Goal: Task Accomplishment & Management: Complete application form

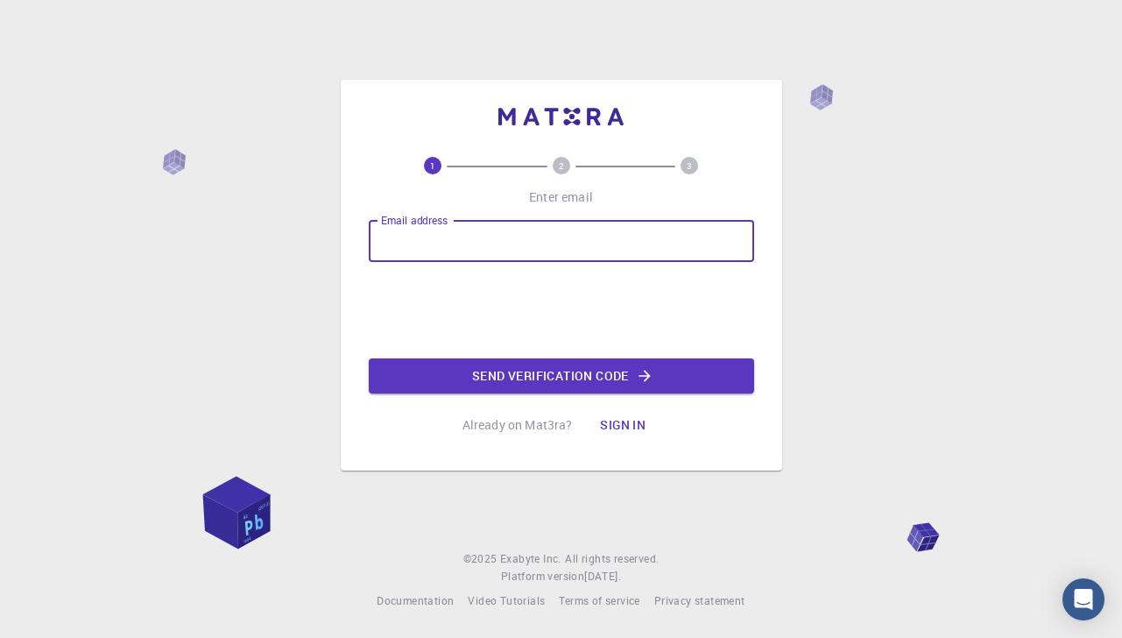
click at [529, 242] on input "Email address" at bounding box center [561, 241] width 385 height 42
type input "[EMAIL_ADDRESS][DOMAIN_NAME]"
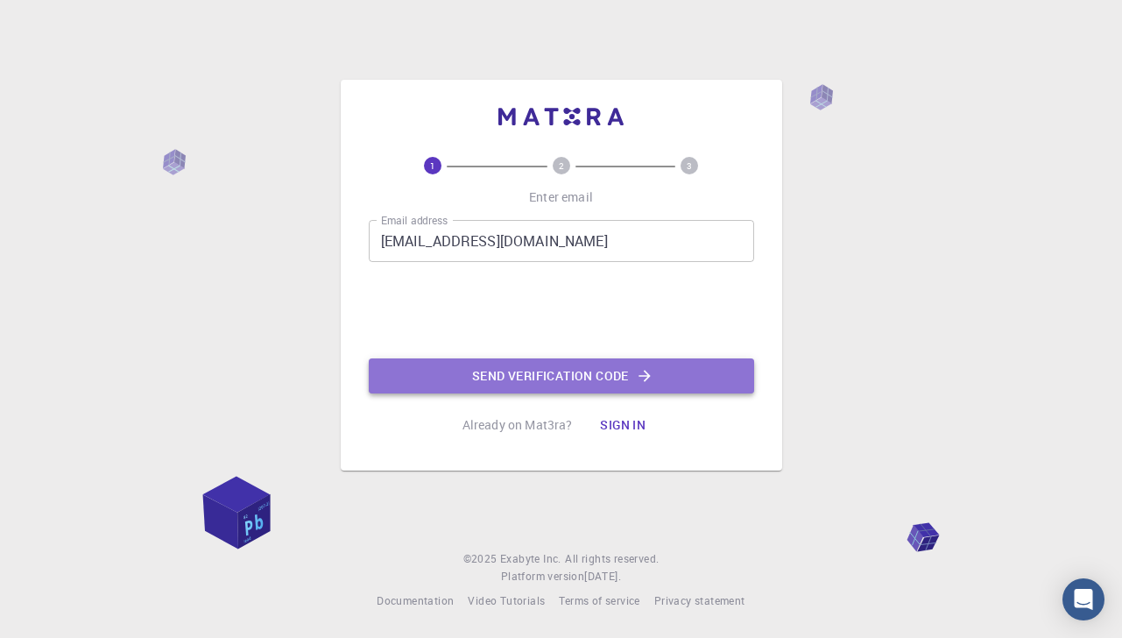
click at [555, 378] on button "Send verification code" at bounding box center [561, 375] width 385 height 35
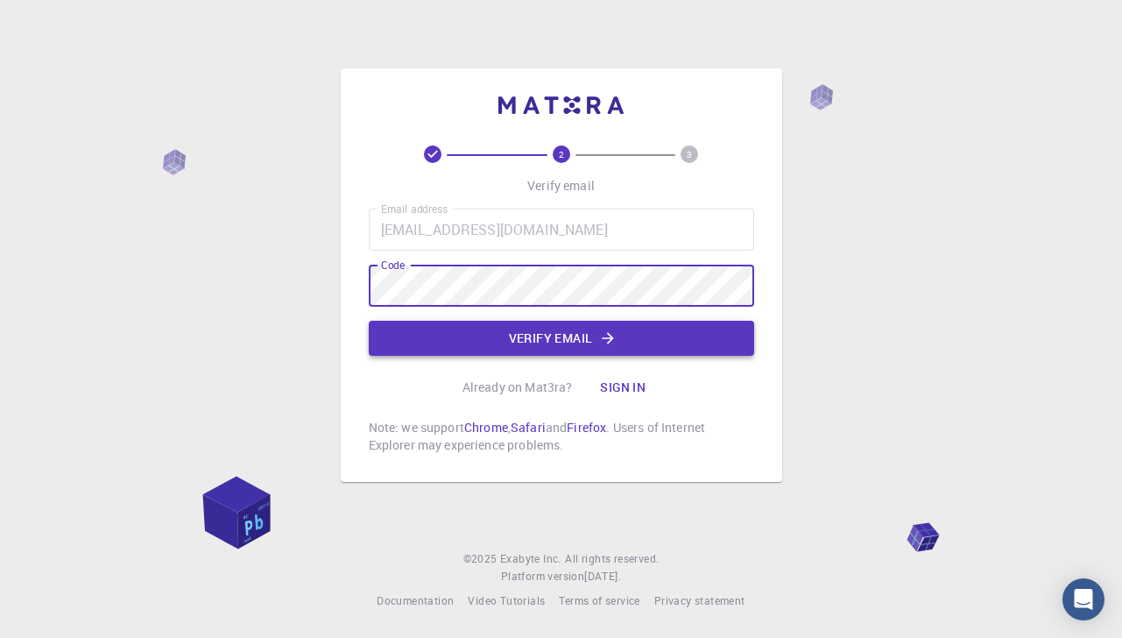
click at [620, 345] on button "Verify email" at bounding box center [561, 338] width 385 height 35
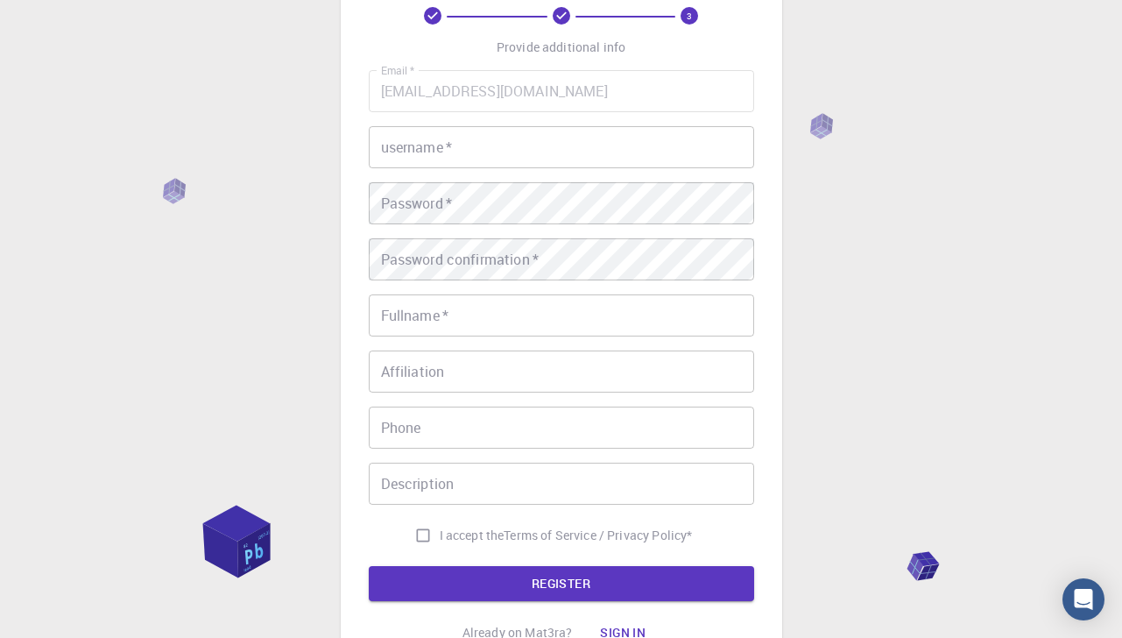
scroll to position [124, 0]
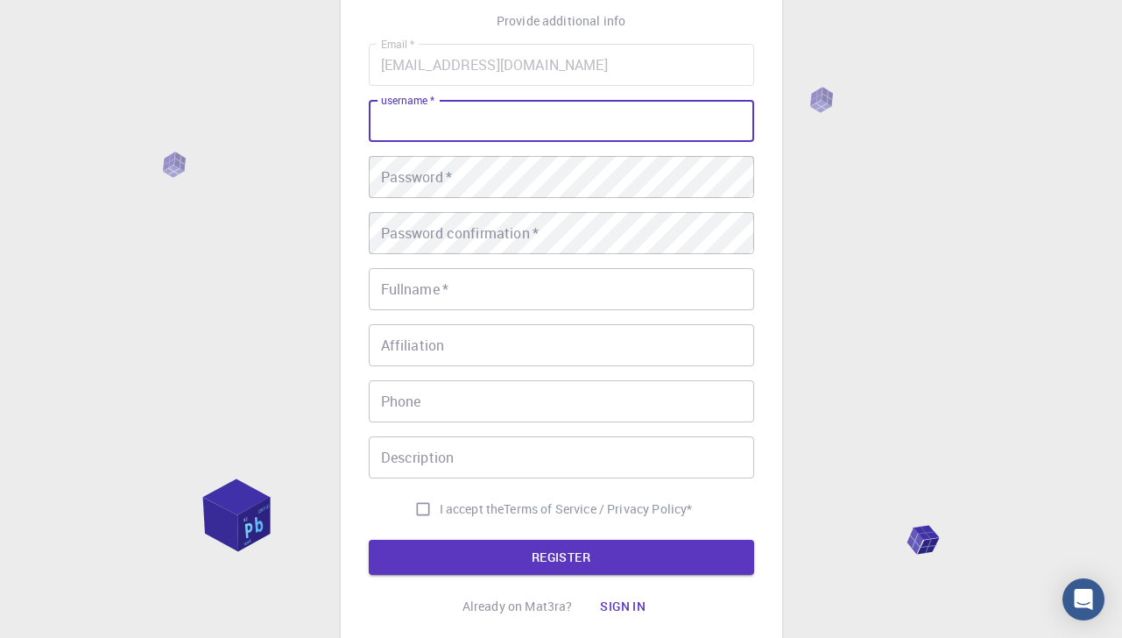
click at [443, 119] on input "username   *" at bounding box center [561, 121] width 385 height 42
type input "gabibi"
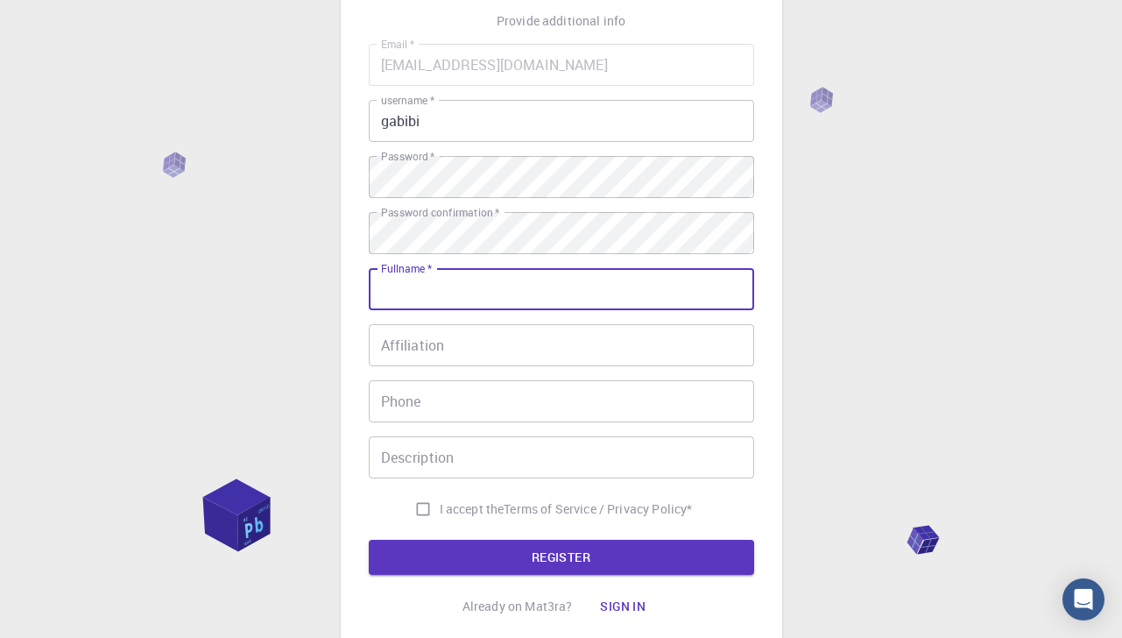
click at [428, 292] on input "Fullname   *" at bounding box center [561, 289] width 385 height 42
type input "Gabrijela"
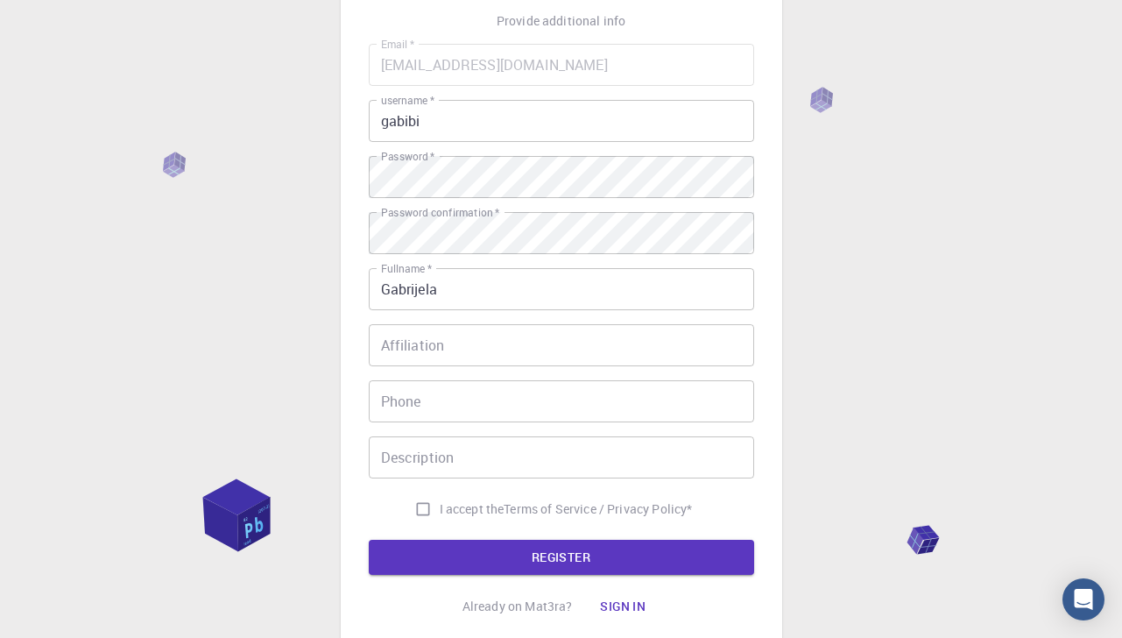
click at [465, 506] on span "I accept the" at bounding box center [472, 509] width 65 height 18
click at [440, 506] on input "I accept the Terms of Service / Privacy Policy *" at bounding box center [423, 508] width 33 height 33
checkbox input "true"
click at [553, 555] on button "REGISTER" at bounding box center [561, 557] width 385 height 35
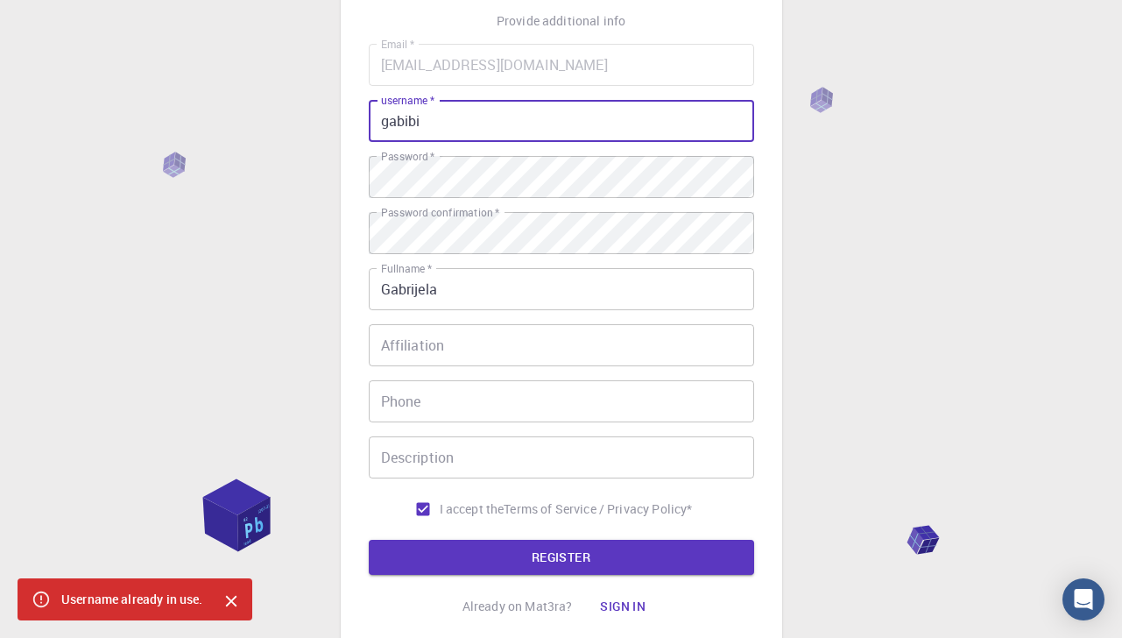
click at [479, 131] on input "gabibi" at bounding box center [561, 121] width 385 height 42
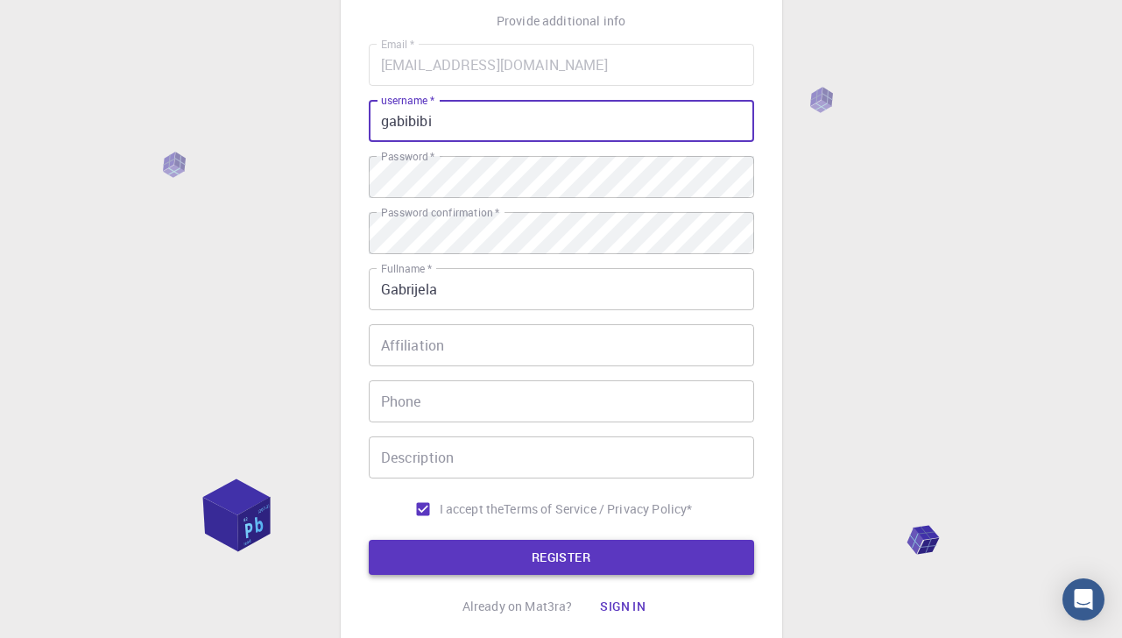
type input "gabibibi"
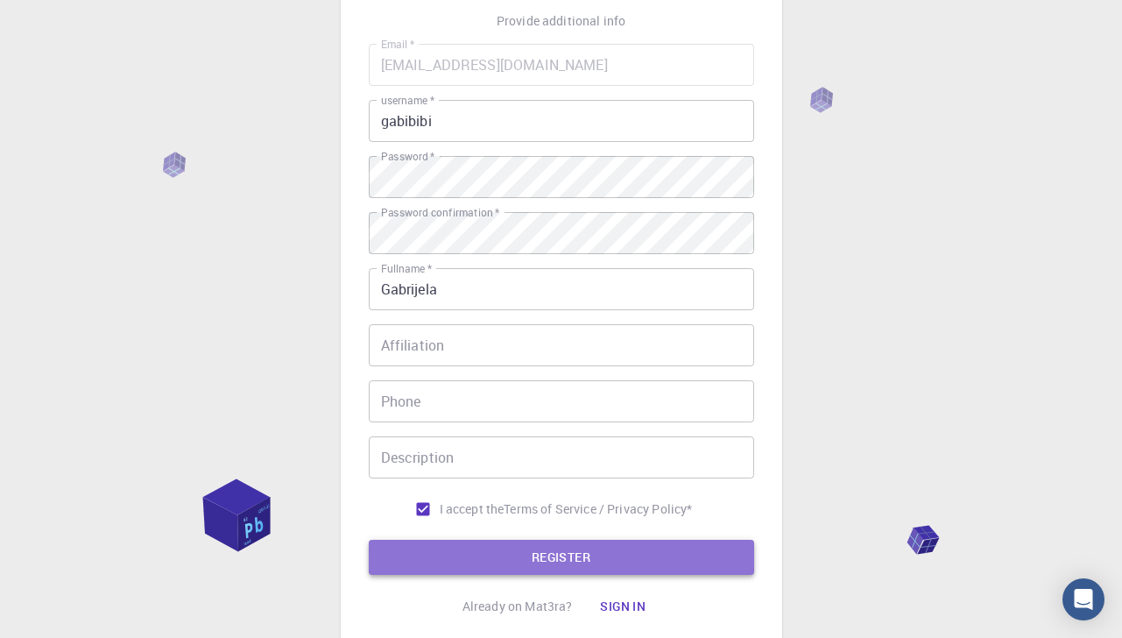
click at [571, 548] on button "REGISTER" at bounding box center [561, 557] width 385 height 35
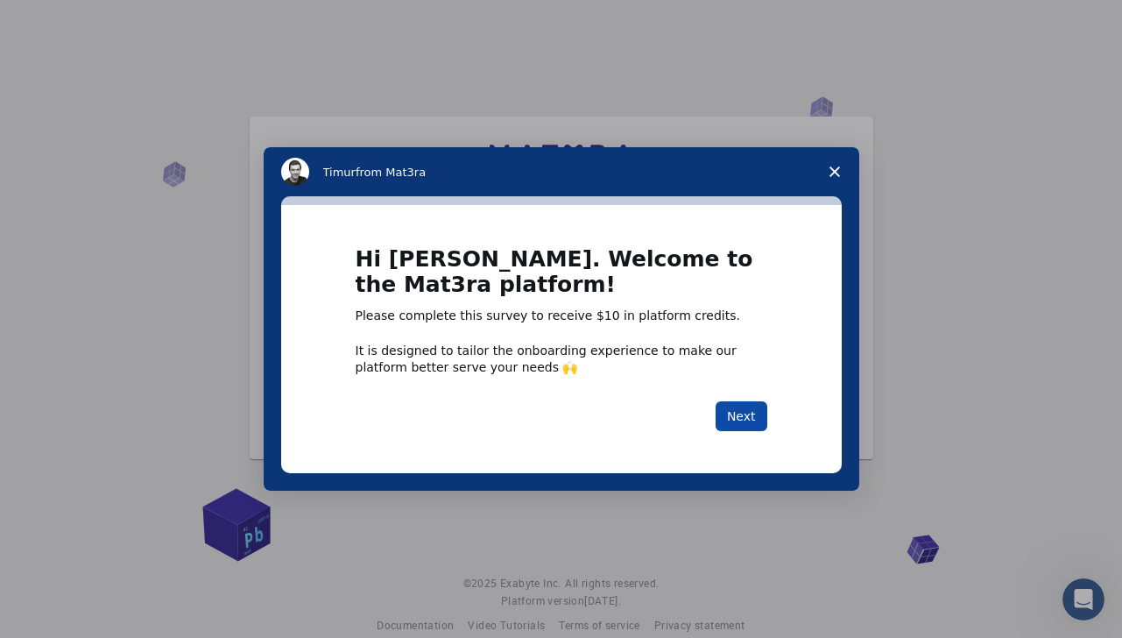
click at [738, 408] on button "Next" at bounding box center [742, 416] width 52 height 30
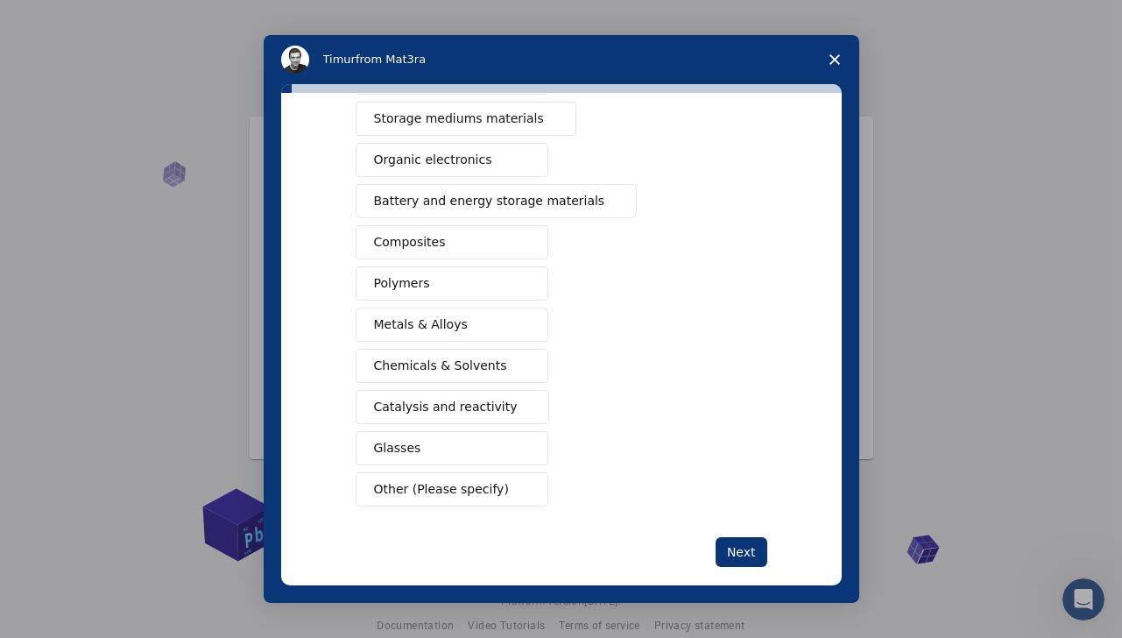
scroll to position [208, 0]
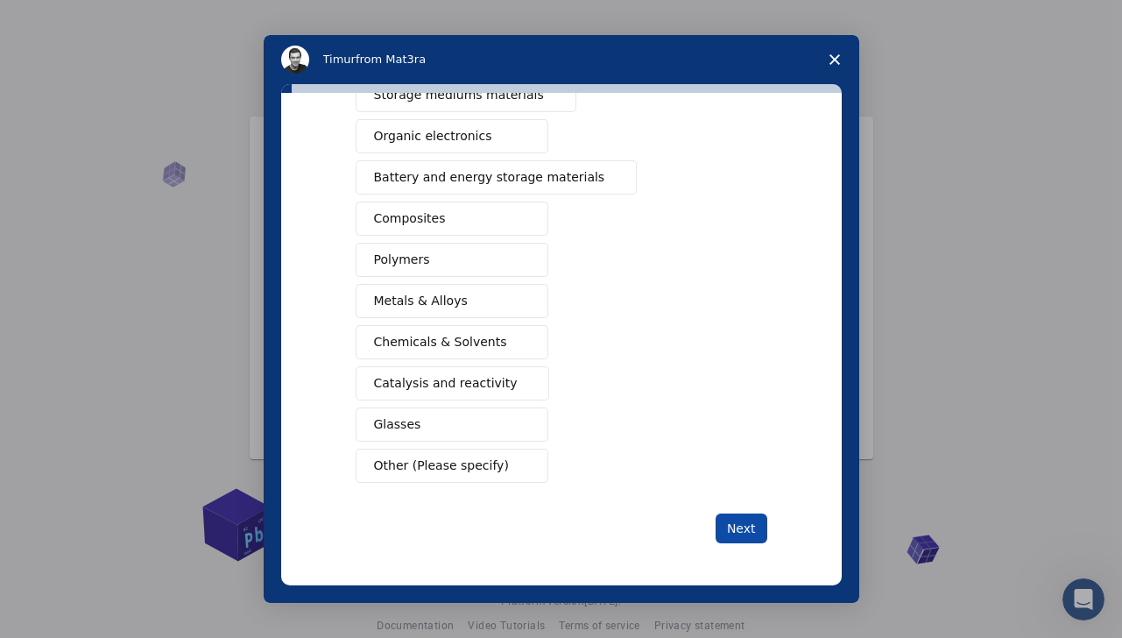
click at [743, 534] on button "Next" at bounding box center [742, 528] width 52 height 30
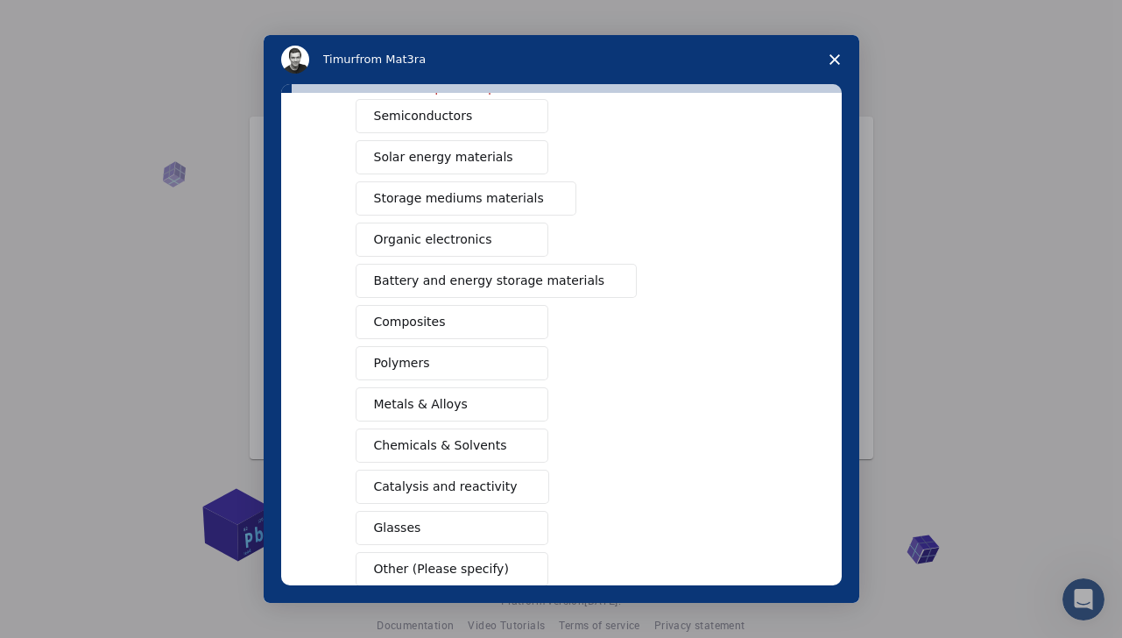
scroll to position [228, 0]
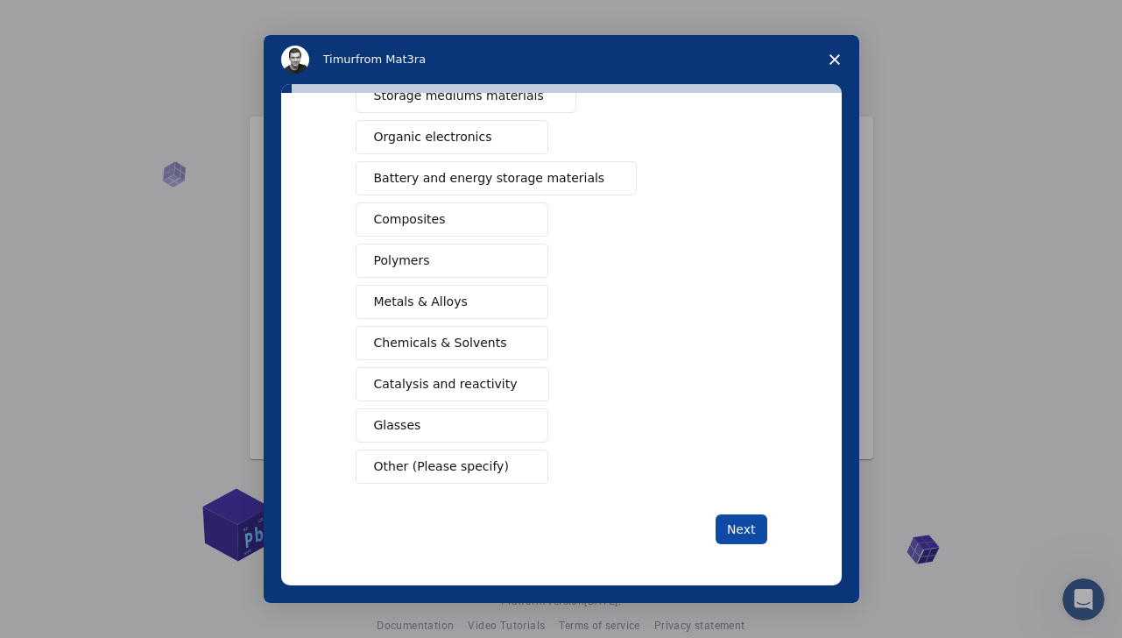
click at [743, 534] on button "Next" at bounding box center [742, 529] width 52 height 30
click at [835, 51] on span "Close survey" at bounding box center [834, 59] width 49 height 49
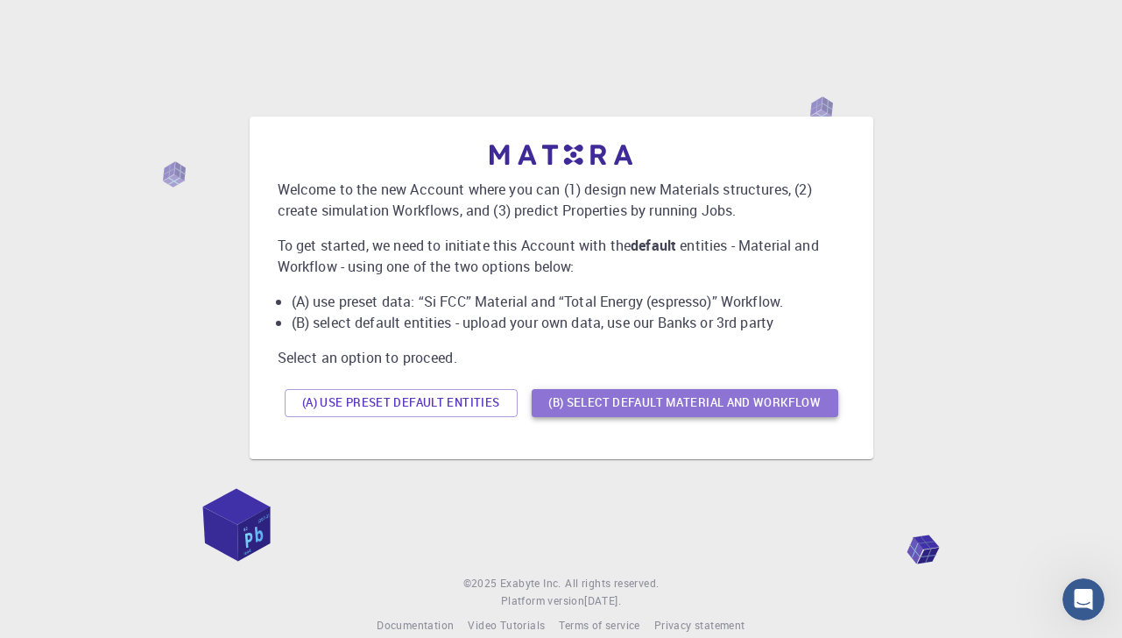
click at [583, 404] on button "(B) Select default material and workflow" at bounding box center [685, 403] width 307 height 28
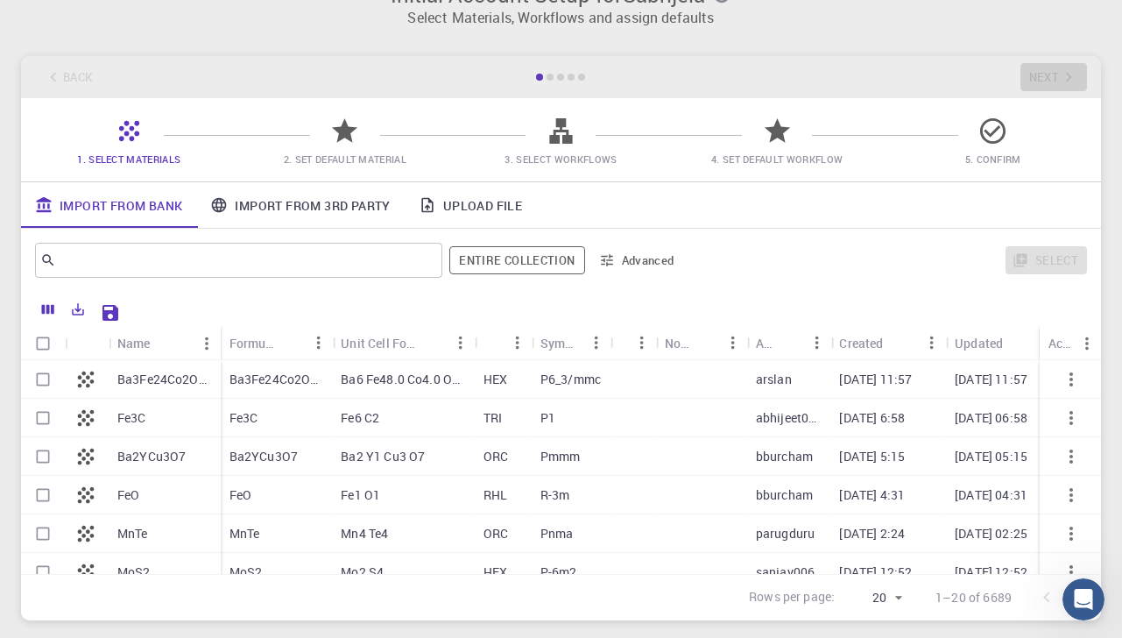
scroll to position [0, 0]
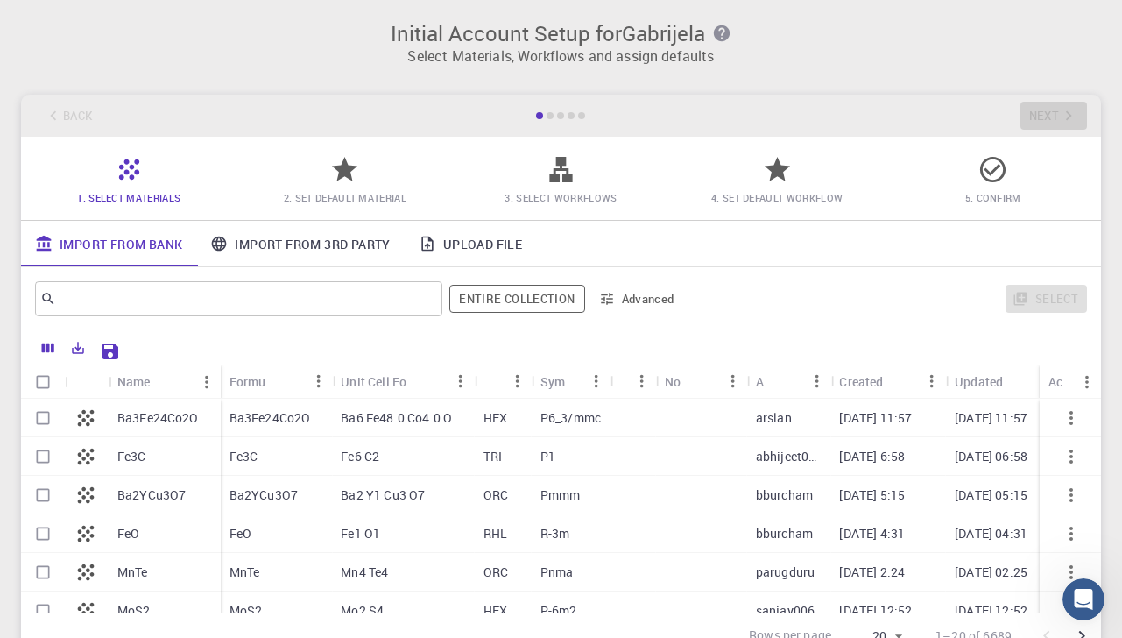
click at [541, 178] on span "3. Select Workflows" at bounding box center [561, 185] width 202 height 41
click at [364, 180] on span "2. Set Default Material" at bounding box center [345, 185] width 202 height 41
